Goal: Transaction & Acquisition: Purchase product/service

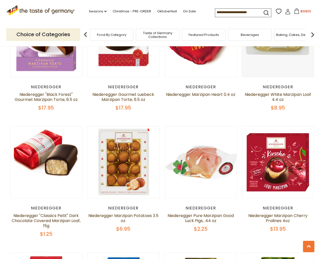
scroll to position [1222, 0]
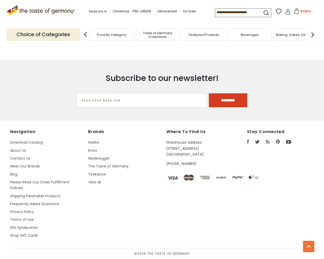
type input "**********"
select select "*********"
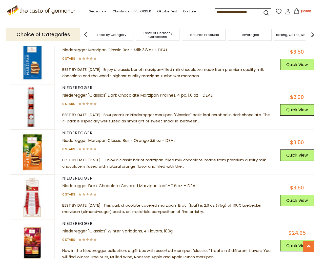
scroll to position [1726, 0]
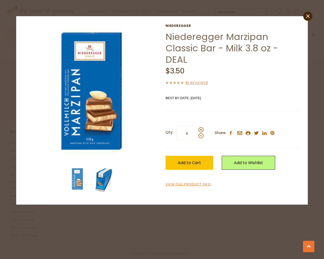
click at [177, 127] on input "*" at bounding box center [187, 134] width 21 height 14
type input "*"
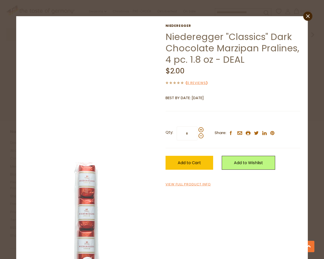
click at [177, 127] on input "*" at bounding box center [187, 134] width 21 height 14
type input "*"
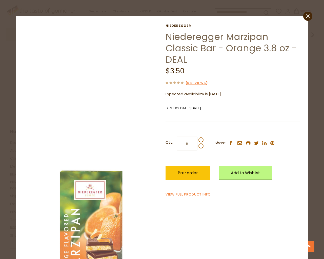
click at [177, 137] on input "*" at bounding box center [187, 144] width 21 height 14
type input "*"
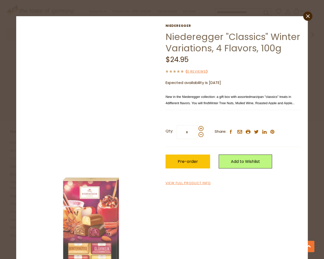
click at [177, 125] on input "*" at bounding box center [187, 132] width 21 height 14
type input "*"
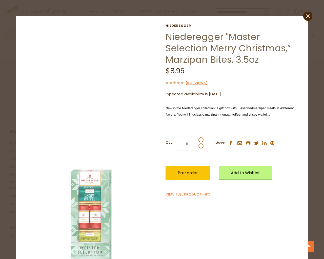
click at [177, 137] on input "*" at bounding box center [187, 144] width 21 height 14
type input "*"
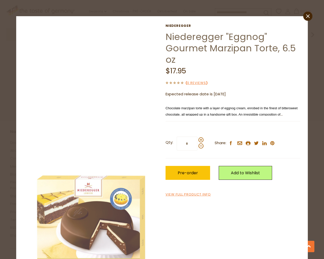
click at [177, 137] on input "*" at bounding box center [187, 144] width 21 height 14
type input "*"
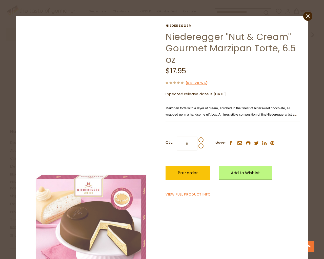
click at [177, 137] on input "*" at bounding box center [187, 144] width 21 height 14
type input "*"
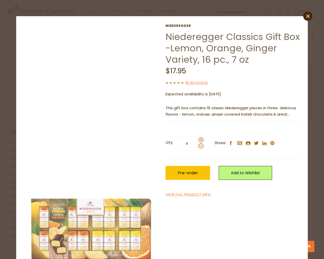
click at [177, 137] on input "*" at bounding box center [187, 144] width 21 height 14
type input "*"
